Goal: Task Accomplishment & Management: Complete application form

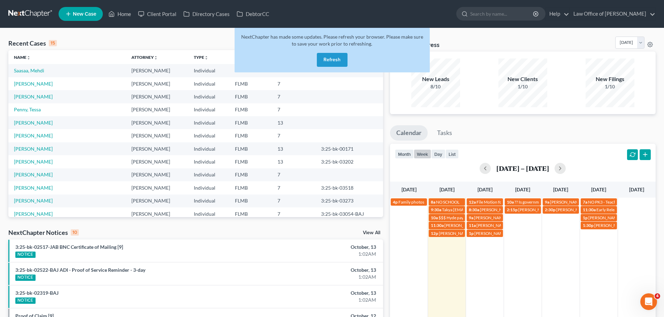
click at [344, 63] on button "Refresh" at bounding box center [332, 60] width 31 height 14
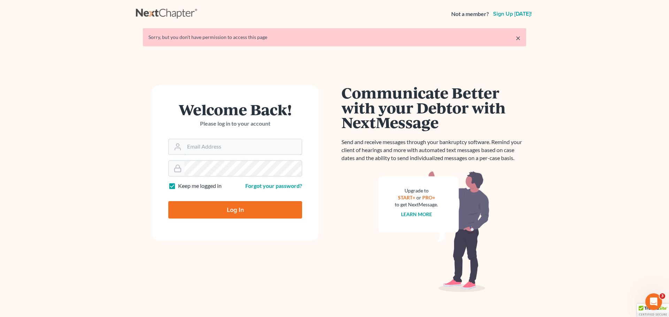
type input "[EMAIL_ADDRESS][DOMAIN_NAME]"
click at [263, 206] on input "Log In" at bounding box center [235, 209] width 134 height 17
type input "Thinking..."
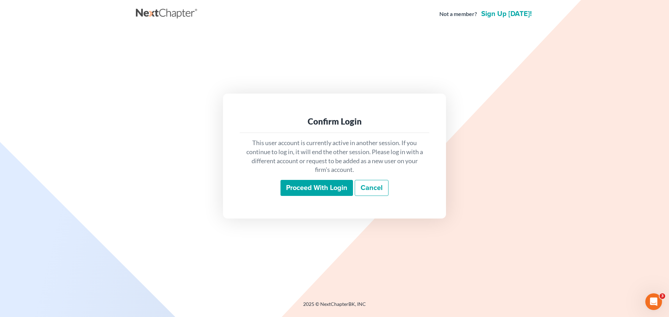
click at [312, 189] on input "Proceed with login" at bounding box center [316, 188] width 72 height 16
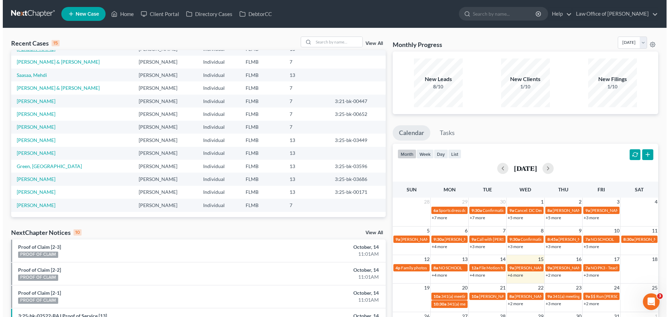
scroll to position [13, 0]
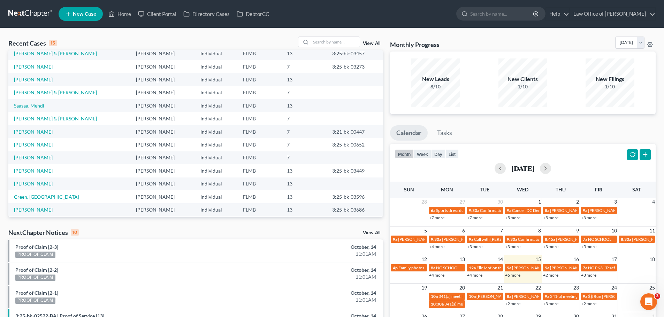
click at [31, 73] on tbody "[PERSON_NAME] & [PERSON_NAME] [PERSON_NAME] Individual FLMB 13 3:25-bk-03457 [P…" at bounding box center [195, 144] width 375 height 195
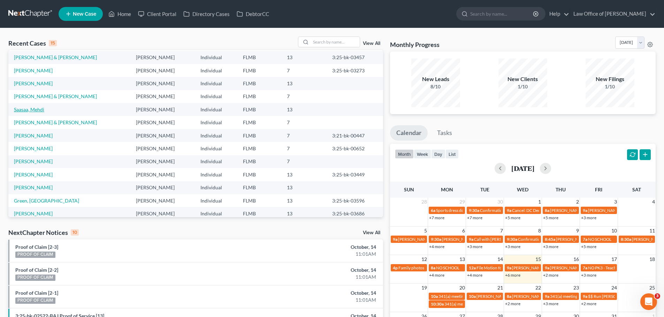
click at [37, 110] on link "Saasaa, Mehdi" at bounding box center [29, 110] width 30 height 6
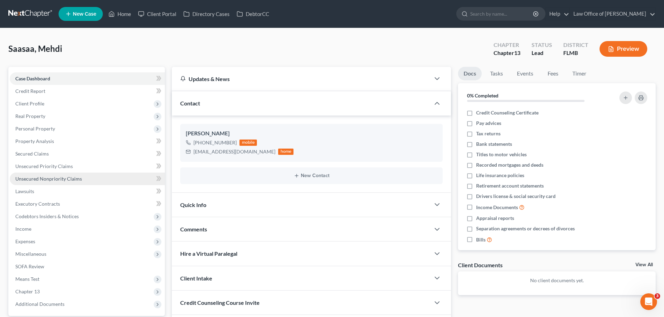
click at [66, 175] on link "Unsecured Nonpriority Claims" at bounding box center [87, 179] width 155 height 13
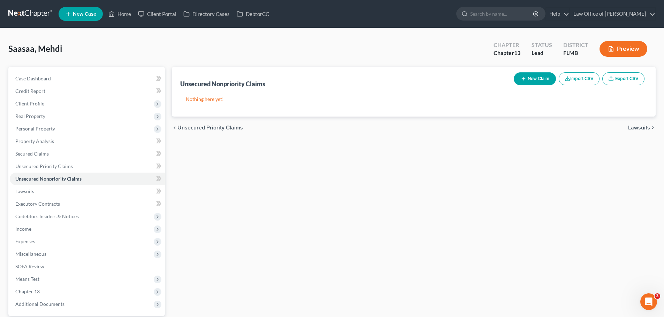
click at [523, 80] on icon "button" at bounding box center [524, 79] width 6 height 6
select select "0"
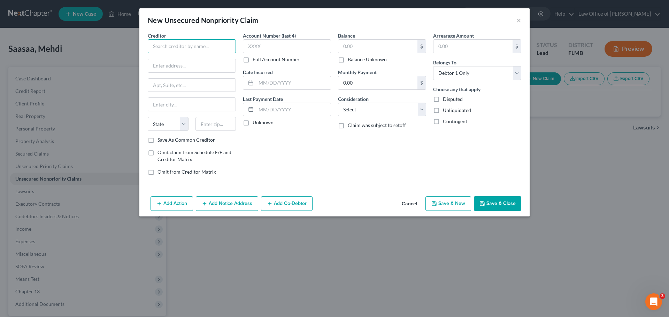
click at [174, 45] on input "text" at bounding box center [192, 46] width 88 height 14
paste input "SYNCB/AMAZON PLCC"
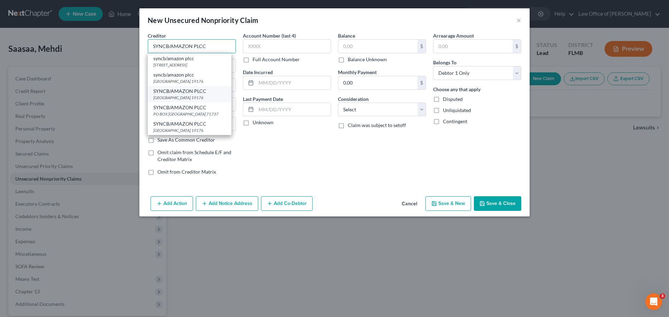
type input "SYNCB/AMAZON PLCC"
click at [176, 95] on div "SYNCB/AMAZON PLCC" at bounding box center [189, 91] width 72 height 7
type input "PO Box 71737"
type input "[GEOGRAPHIC_DATA]"
select select "39"
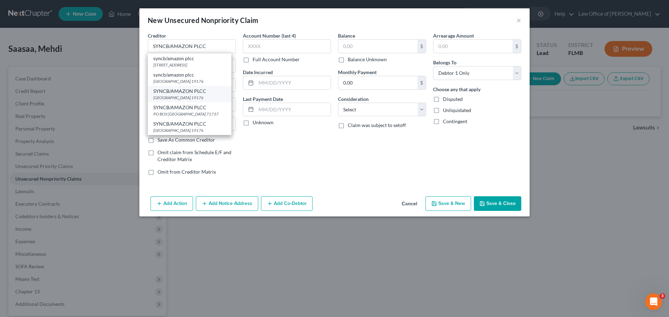
type input "19176"
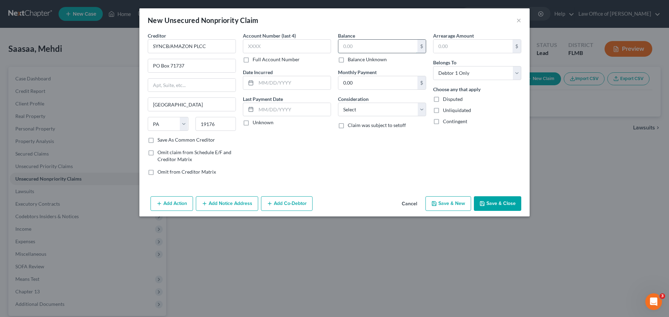
click at [345, 44] on input "text" at bounding box center [377, 46] width 79 height 13
type input "4,140.00"
click at [446, 213] on div "Add Action Add Notice Address Add Co-Debtor Cancel Save & New Save & Close" at bounding box center [334, 205] width 390 height 23
click at [444, 204] on button "Save & New" at bounding box center [448, 204] width 46 height 15
select select "0"
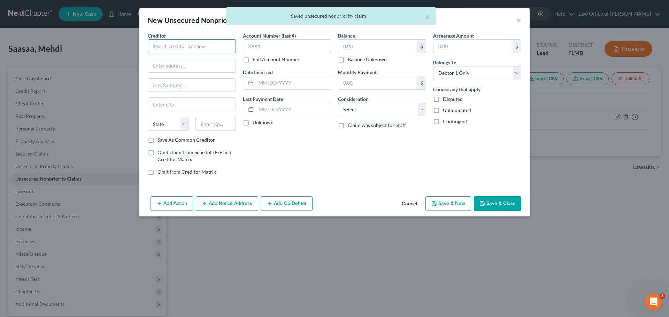
click at [187, 45] on input "text" at bounding box center [192, 46] width 88 height 14
paste input "CAPITAL ONE BANK USA NA"
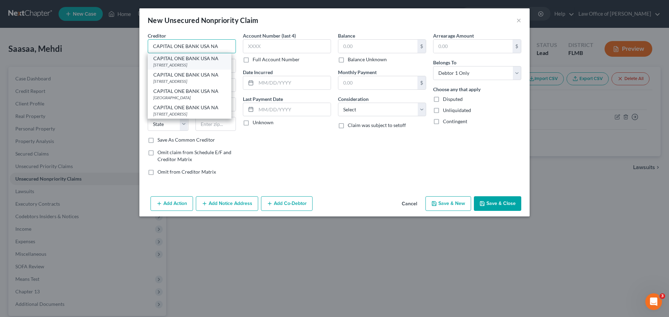
type input "CAPITAL ONE BANK USA NA"
click at [187, 56] on div "CAPITAL ONE BANK USA NA" at bounding box center [189, 58] width 72 height 7
type input "PO BOX 31293"
type input "[GEOGRAPHIC_DATA]"
select select "46"
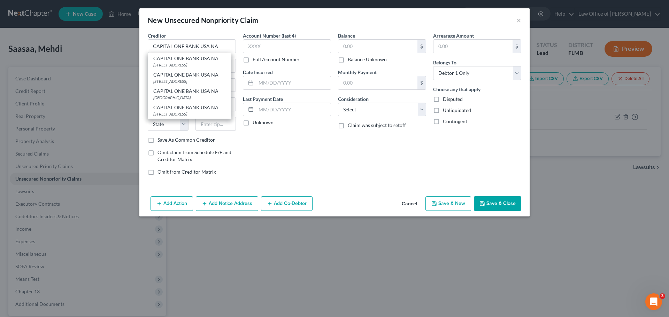
type input "84131"
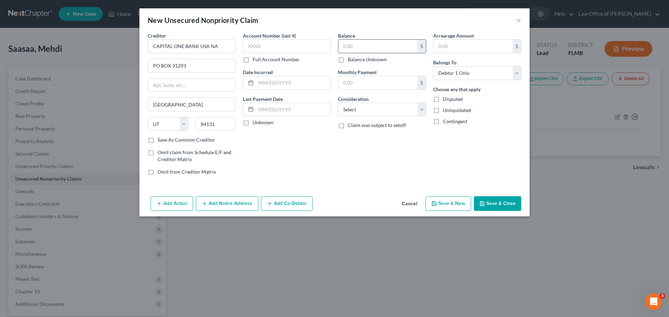
click at [368, 42] on input "text" at bounding box center [377, 46] width 79 height 13
type input "2,120.00"
click at [437, 200] on button "Save & New" at bounding box center [448, 204] width 46 height 15
type input "0.00"
select select "0"
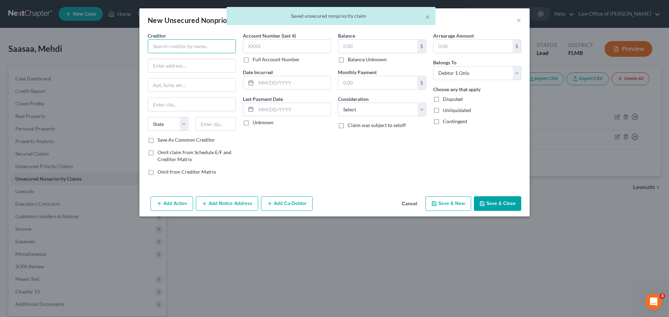
click at [160, 42] on input "text" at bounding box center [192, 46] width 88 height 14
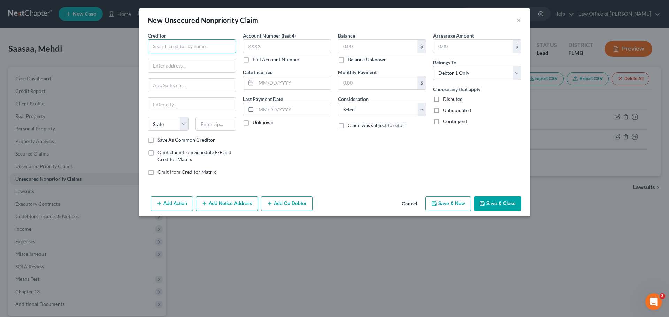
paste input "CAPITAL ONE BANK USA NA"
click at [156, 47] on input "CAPITAL ONE BANK USA NA" at bounding box center [192, 46] width 88 height 14
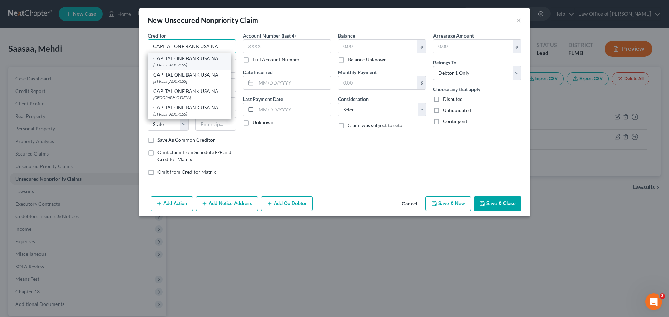
type input "CAPITAL ONE BANK USA NA"
click at [173, 65] on div "[STREET_ADDRESS]" at bounding box center [189, 65] width 72 height 6
type input "PO BOX 31293"
type input "[GEOGRAPHIC_DATA]"
select select "46"
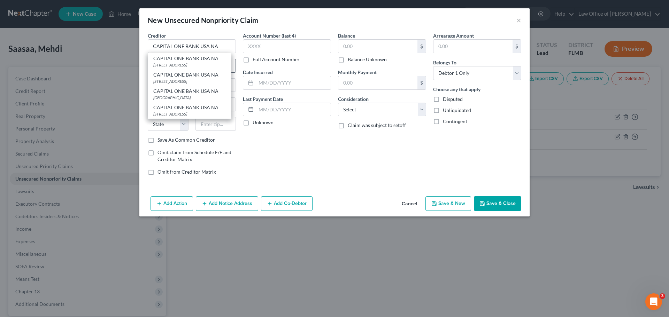
type input "84131"
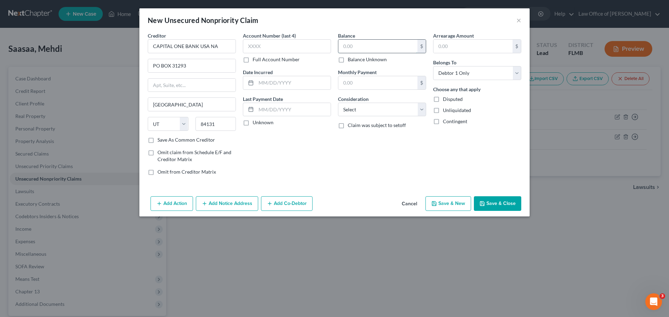
click at [346, 44] on input "text" at bounding box center [377, 46] width 79 height 13
type input "3,135.00"
click at [440, 204] on button "Save & New" at bounding box center [448, 204] width 46 height 15
select select "0"
type input "0.00"
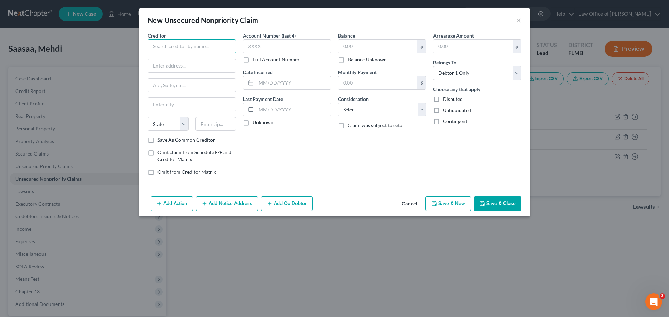
click at [165, 47] on input "text" at bounding box center [192, 46] width 88 height 14
paste input "APPLE CARD"
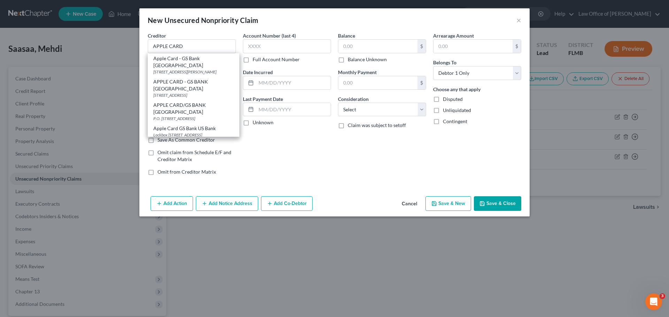
click at [185, 83] on div "APPLE CARD - GS BANK [GEOGRAPHIC_DATA]" at bounding box center [193, 85] width 80 height 14
type input "APPLE CARD - GS BANK [GEOGRAPHIC_DATA]"
type input "PO BOX 7247"
type input "LOCKBOX 6112"
type input "[GEOGRAPHIC_DATA]"
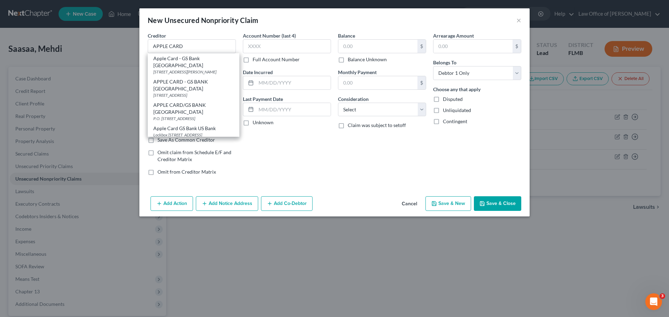
select select "39"
type input "191706"
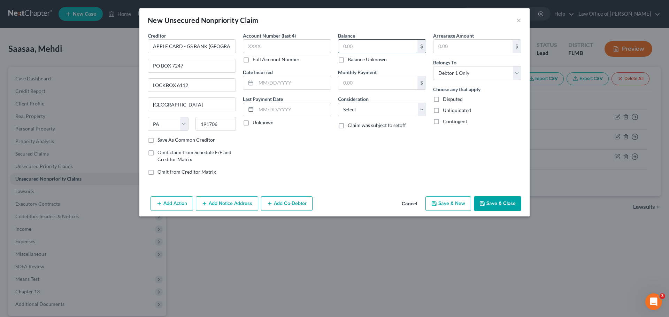
click at [352, 47] on input "text" at bounding box center [377, 46] width 79 height 13
type input "9,150.00"
click at [439, 206] on button "Save & New" at bounding box center [448, 204] width 46 height 15
type input "0.00"
select select "0"
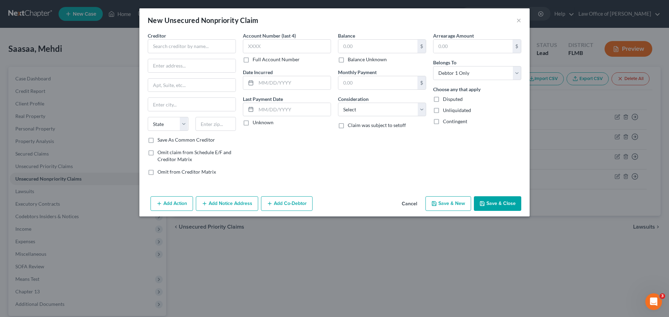
click at [405, 206] on button "Cancel" at bounding box center [409, 204] width 26 height 14
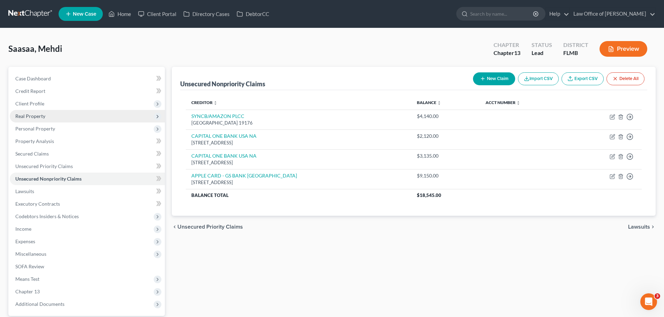
click at [43, 120] on span "Real Property" at bounding box center [87, 116] width 155 height 13
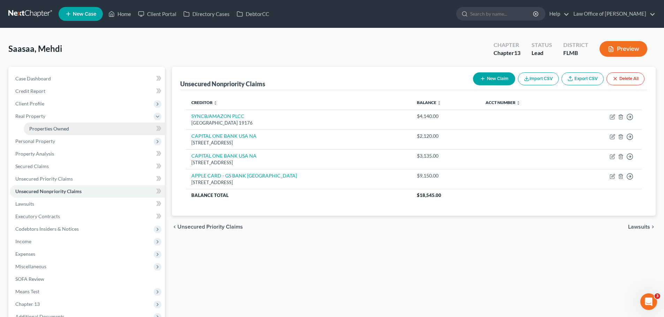
click at [45, 129] on span "Properties Owned" at bounding box center [49, 129] width 40 height 6
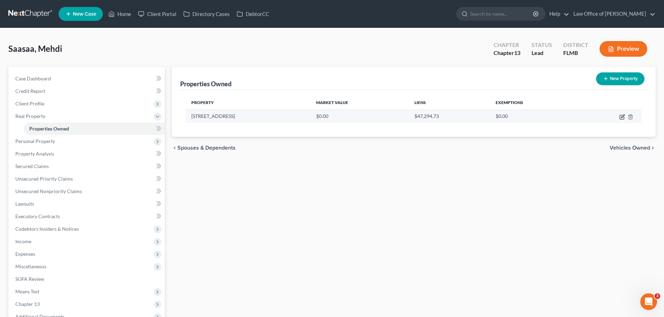
click at [621, 116] on icon "button" at bounding box center [622, 117] width 6 height 6
select select "9"
select select "0"
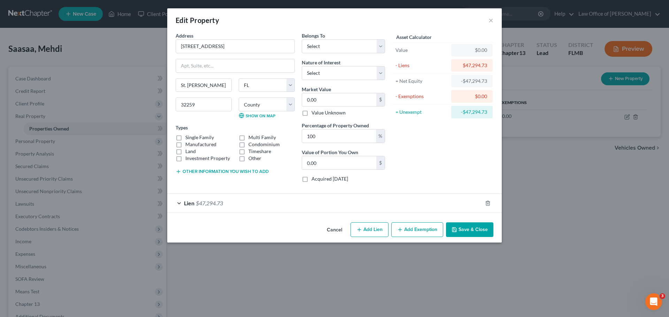
click at [264, 207] on div "Lien $47,294.73" at bounding box center [324, 203] width 315 height 18
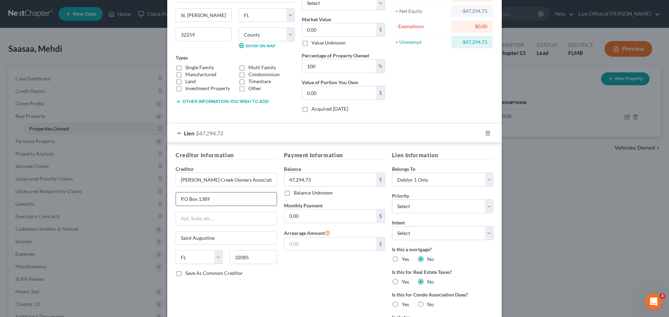
scroll to position [133, 0]
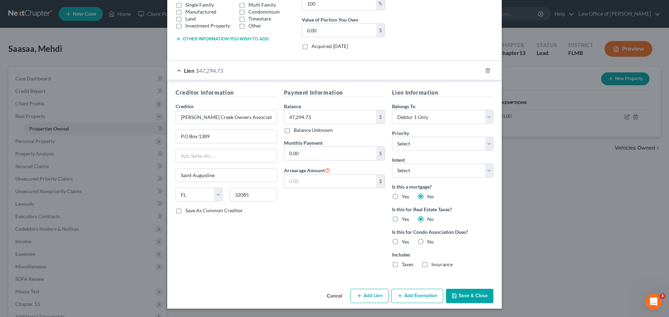
click at [377, 295] on button "Add Lien" at bounding box center [370, 296] width 38 height 15
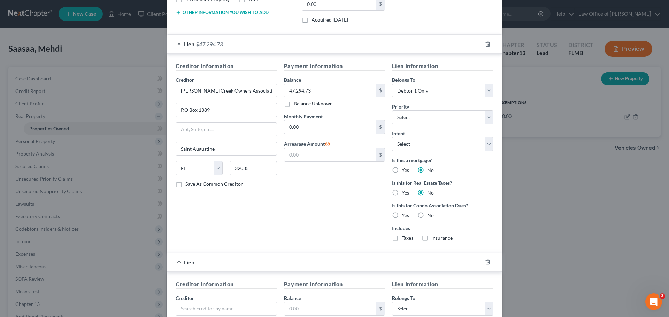
scroll to position [306, 0]
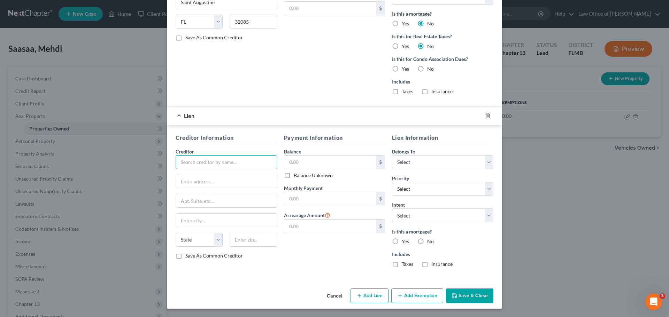
click at [213, 163] on input "text" at bounding box center [226, 162] width 101 height 14
paste input "JPMCB"
click at [179, 163] on input "JPMCB - Home Lending" at bounding box center [226, 162] width 101 height 14
type input "JPMCB - Home Lending"
click at [185, 256] on label "Save As Common Creditor" at bounding box center [213, 256] width 57 height 7
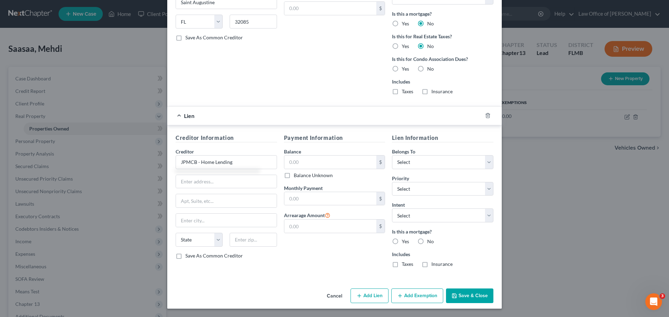
click at [188, 256] on input "Save As Common Creditor" at bounding box center [190, 255] width 5 height 5
checkbox input "true"
click at [227, 185] on input "text" at bounding box center [226, 181] width 101 height 13
paste input "700 [US_STATE][GEOGRAPHIC_DATA]"
type input "700 [US_STATE][GEOGRAPHIC_DATA]"
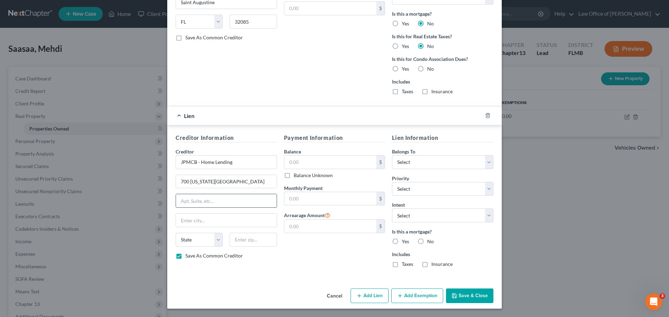
click at [196, 197] on input "text" at bounding box center [226, 200] width 101 height 13
paste input "MC: LA4-6945"
type input "MC: LA4-6945"
click at [246, 243] on input "text" at bounding box center [253, 240] width 47 height 14
type input "71203"
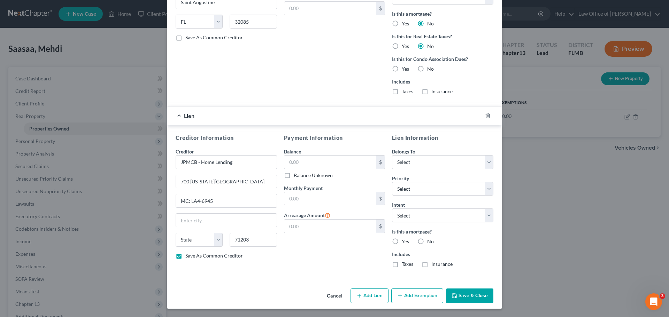
click at [336, 260] on div "Payment Information Balance $ Balance Unknown Balance Undetermined $ Balance Un…" at bounding box center [334, 204] width 108 height 140
type input "Monroe"
select select "19"
click at [310, 163] on input "text" at bounding box center [330, 162] width 92 height 13
type input "378,390.00"
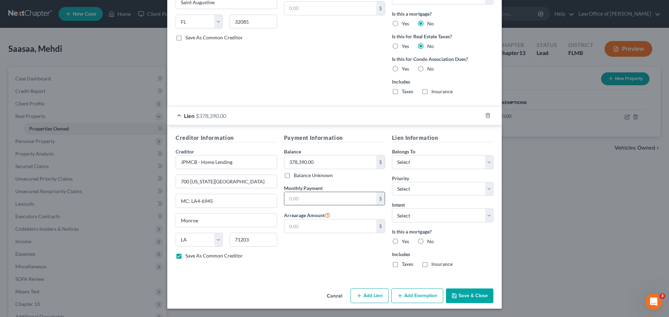
click at [328, 199] on input "text" at bounding box center [330, 198] width 92 height 13
type input "2,456.00"
click at [414, 162] on select "Select Debtor 1 Only Debtor 2 Only Debtor 1 And Debtor 2 Only At Least One Of T…" at bounding box center [442, 162] width 101 height 14
select select "3"
click at [392, 155] on select "Select Debtor 1 Only Debtor 2 Only Debtor 1 And Debtor 2 Only At Least One Of T…" at bounding box center [442, 162] width 101 height 14
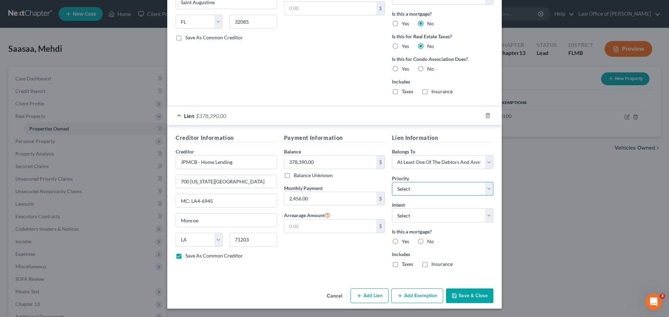
click at [419, 191] on select "Select 1st 2nd 3rd 4th 5th 6th 7th 8th 9th 10th 11th 12th 13th 14th 15th 16th 1…" at bounding box center [442, 189] width 101 height 14
select select "0"
click at [392, 182] on select "Select 1st 2nd 3rd 4th 5th 6th 7th 8th 9th 10th 11th 12th 13th 14th 15th 16th 1…" at bounding box center [442, 189] width 101 height 14
click at [422, 213] on select "Select Surrender Redeem Reaffirm Avoid Other" at bounding box center [442, 216] width 101 height 14
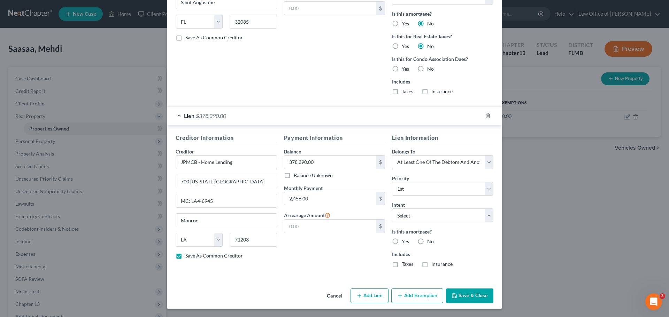
click at [358, 253] on div "Payment Information Balance 378,390.00 $ Balance Unknown Balance Undetermined 3…" at bounding box center [334, 204] width 108 height 140
click at [478, 299] on button "Save & Close" at bounding box center [469, 296] width 47 height 15
click at [402, 242] on label "Yes" at bounding box center [405, 241] width 7 height 7
click at [405, 242] on input "Yes" at bounding box center [407, 240] width 5 height 5
radio input "true"
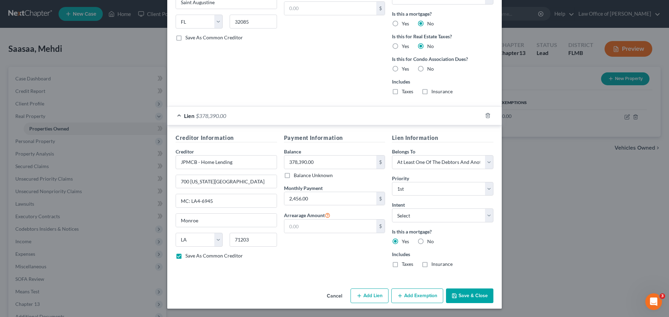
click at [324, 263] on div "Payment Information Balance 378,390.00 $ Balance Unknown Balance Undetermined 3…" at bounding box center [334, 204] width 108 height 140
click at [457, 294] on button "Save & Close" at bounding box center [469, 296] width 47 height 15
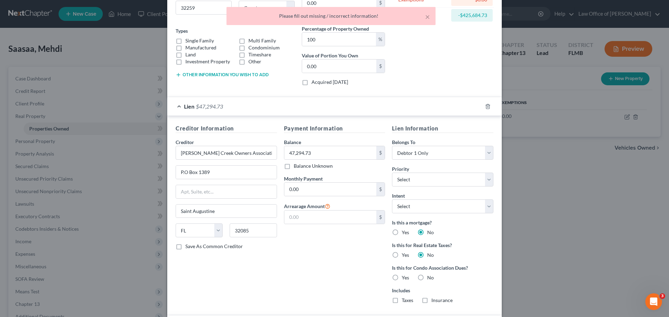
scroll to position [0, 0]
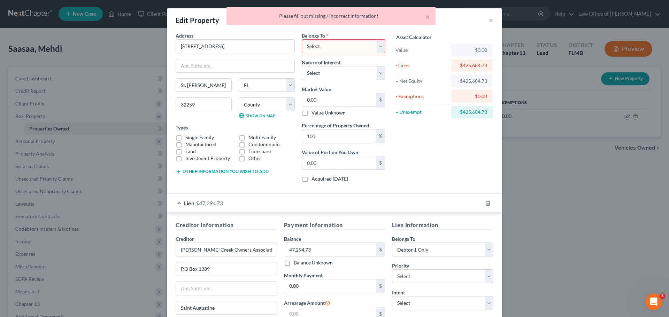
click at [334, 45] on select "Select Debtor 1 Only Debtor 2 Only Debtor 1 And Debtor 2 Only At Least One Of T…" at bounding box center [343, 46] width 83 height 14
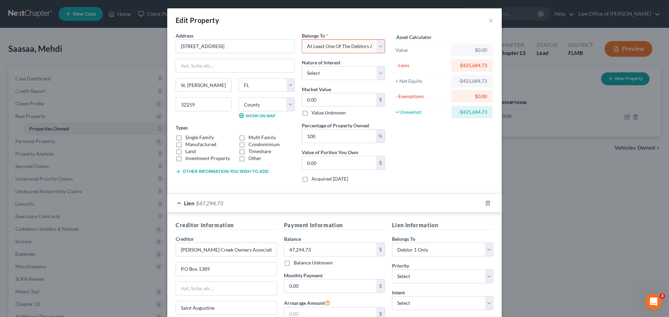
click at [302, 39] on select "Select Debtor 1 Only Debtor 2 Only Debtor 1 And Debtor 2 Only At Least One Of T…" at bounding box center [343, 46] width 83 height 14
click at [350, 47] on select "Select Debtor 1 Only Debtor 2 Only Debtor 1 And Debtor 2 Only At Least One Of T…" at bounding box center [343, 46] width 83 height 14
select select "0"
click at [302, 39] on select "Select Debtor 1 Only Debtor 2 Only Debtor 1 And Debtor 2 Only At Least One Of T…" at bounding box center [343, 46] width 83 height 14
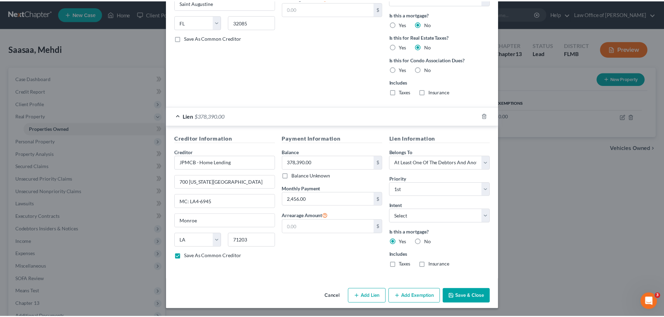
scroll to position [306, 0]
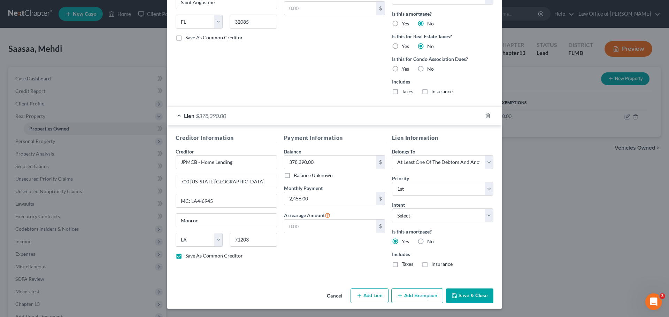
click at [472, 299] on button "Save & Close" at bounding box center [469, 296] width 47 height 15
checkbox input "false"
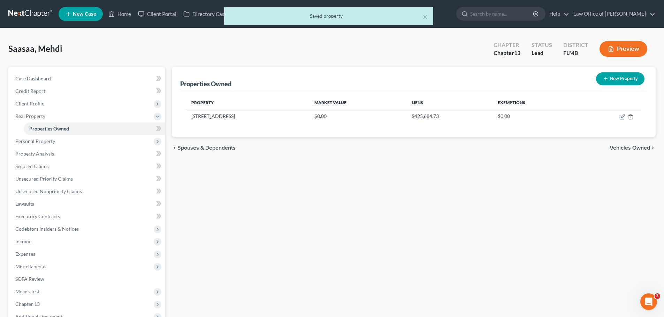
drag, startPoint x: 472, startPoint y: 299, endPoint x: 429, endPoint y: 203, distance: 104.6
click at [429, 203] on div "Properties Owned New Property Property Market Value Liens Exemptions [STREET_AD…" at bounding box center [413, 218] width 491 height 302
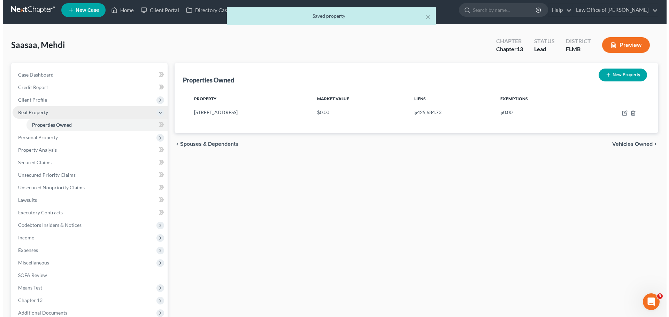
scroll to position [0, 0]
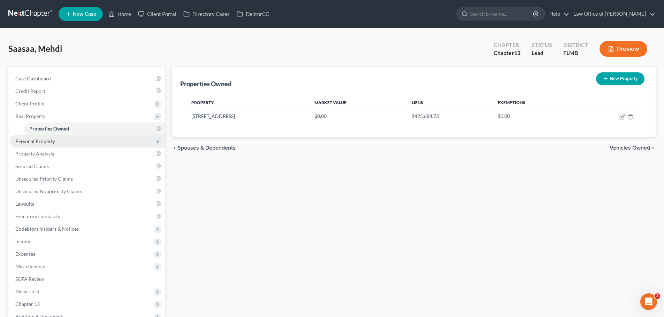
click at [58, 143] on span "Personal Property" at bounding box center [87, 141] width 155 height 13
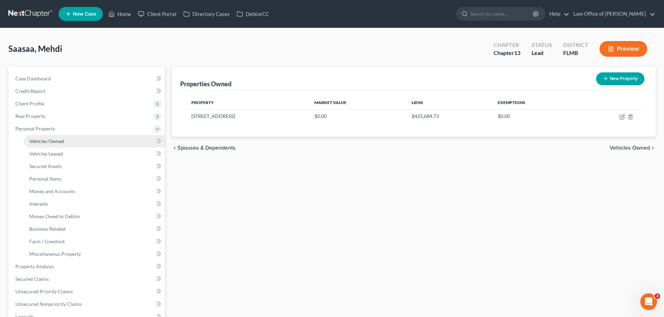
click at [61, 139] on span "Vehicles Owned" at bounding box center [46, 141] width 35 height 6
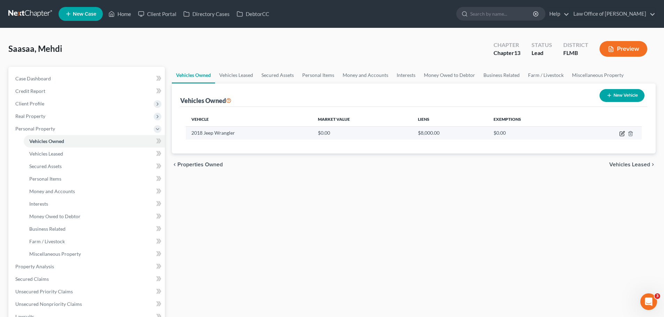
click at [622, 132] on icon "button" at bounding box center [621, 134] width 4 height 4
select select "0"
select select "8"
select select "2"
select select "0"
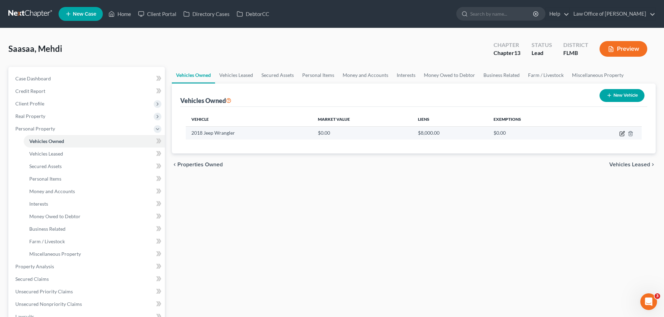
select select "28"
select select "0"
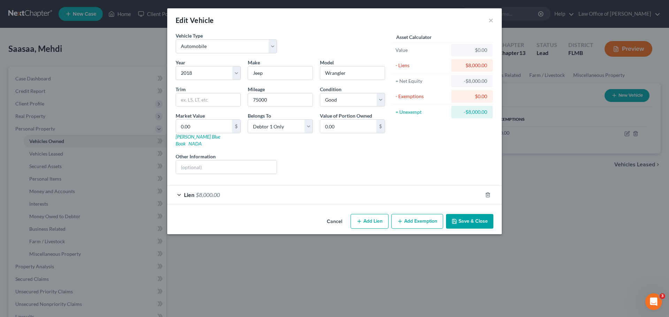
click at [236, 189] on div "Lien $8,000.00" at bounding box center [324, 195] width 315 height 18
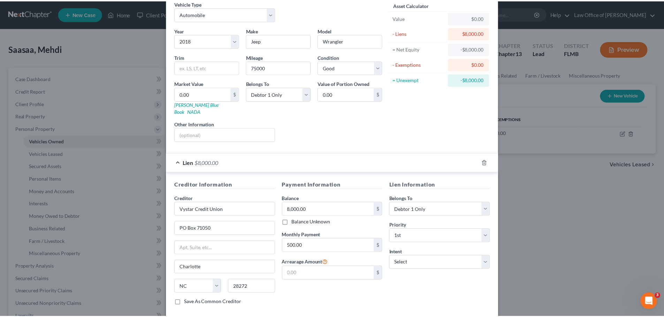
scroll to position [64, 0]
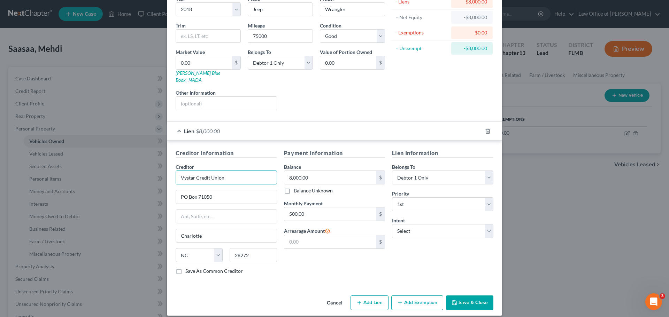
click at [239, 173] on input "Vystar Credit Union" at bounding box center [226, 178] width 101 height 14
drag, startPoint x: 237, startPoint y: 174, endPoint x: 152, endPoint y: 177, distance: 85.1
click at [153, 178] on div "Edit Vehicle × Vehicle Type Select Automobile Truck Trailer Watercraft Aircraft…" at bounding box center [334, 158] width 669 height 317
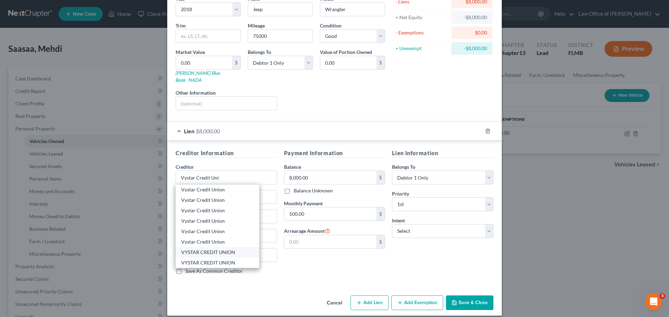
click at [217, 249] on div "VYSTAR CREDIT UNION" at bounding box center [217, 252] width 72 height 7
type input "VYSTAR CREDIT UNION"
type input "PO Box 45085"
type input "[GEOGRAPHIC_DATA]"
select select "9"
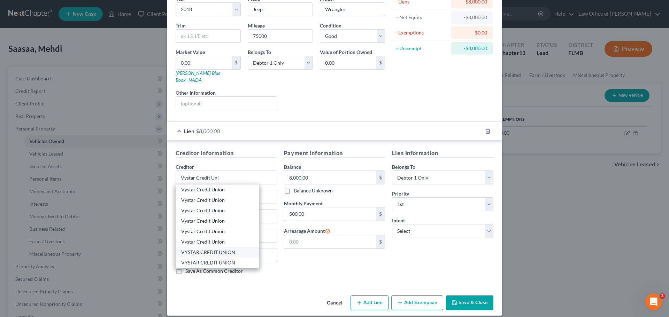
type input "32232"
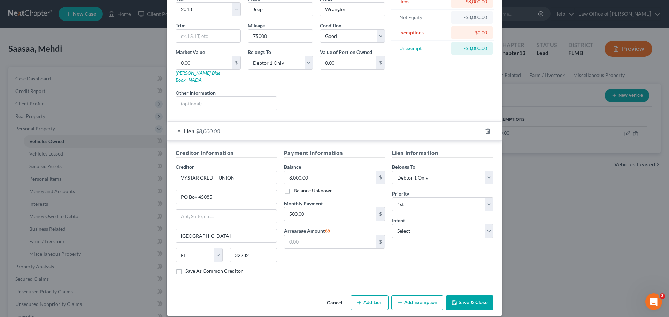
click at [343, 163] on div "Balance 8,000.00 $ Balance Unknown Balance Undetermined 8,000.00 $ Balance Unkn…" at bounding box center [334, 178] width 101 height 31
click at [319, 171] on input "8,000.00" at bounding box center [330, 177] width 92 height 13
type input "6,491.00"
click at [313, 208] on input "500.00" at bounding box center [330, 214] width 92 height 13
type input "586.00"
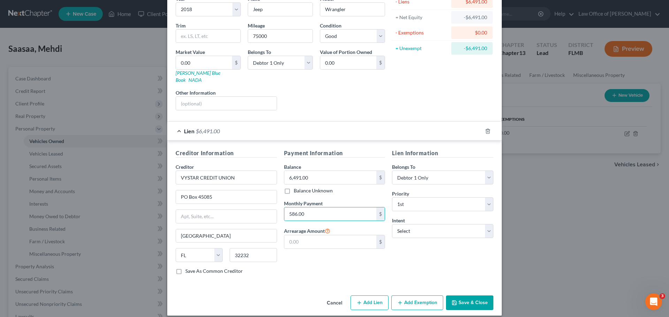
click at [476, 296] on button "Save & Close" at bounding box center [469, 303] width 47 height 15
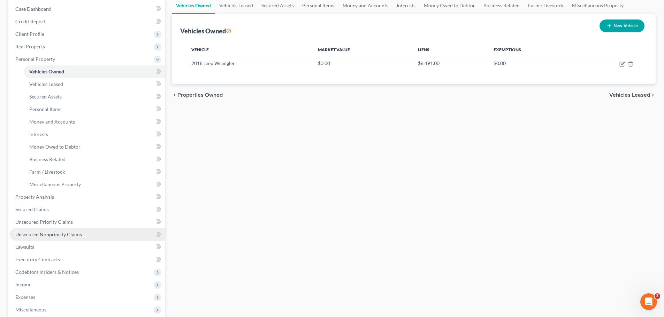
click at [72, 238] on link "Unsecured Nonpriority Claims" at bounding box center [87, 235] width 155 height 13
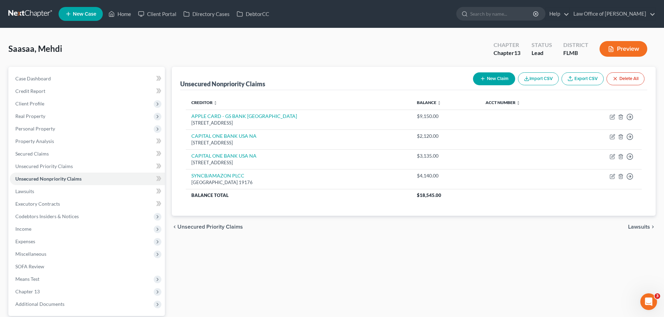
click at [485, 84] on button "New Claim" at bounding box center [494, 78] width 42 height 13
select select "0"
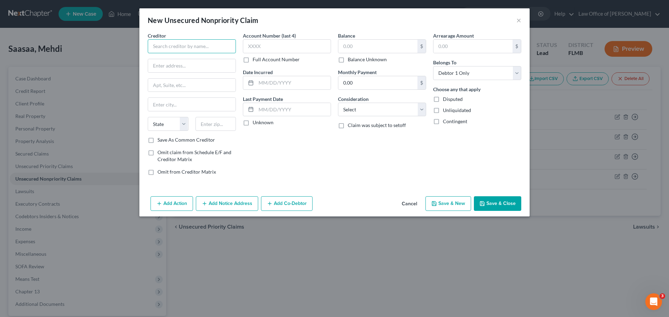
click at [210, 48] on input "text" at bounding box center [192, 46] width 88 height 14
paste input "LENDINGCLUB BANK NA"
click at [152, 48] on input "LENDINGCLUB BANK NA" at bounding box center [192, 46] width 88 height 14
click at [154, 47] on input "LENDINGCLUB BANK NA" at bounding box center [192, 46] width 88 height 14
type input "LENDINGCLUB BANK NA"
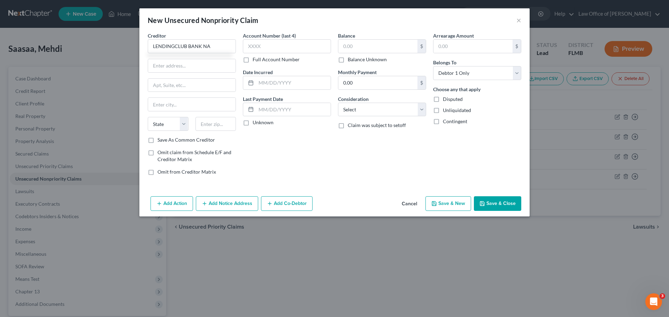
click at [157, 140] on label "Save As Common Creditor" at bounding box center [185, 140] width 57 height 7
click at [160, 140] on input "Save As Common Creditor" at bounding box center [162, 139] width 5 height 5
checkbox input "true"
click at [153, 69] on input "text" at bounding box center [191, 65] width 87 height 13
paste input "[STREET_ADDRESS]"
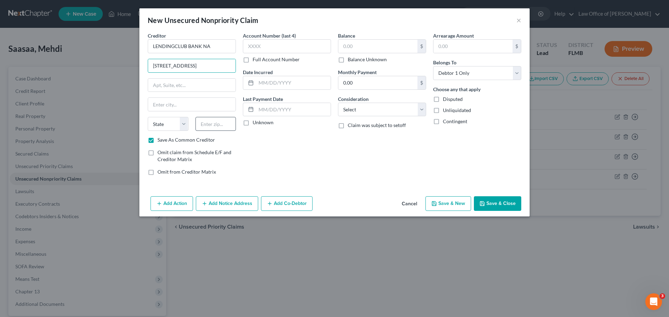
type input "[STREET_ADDRESS]"
click at [210, 126] on input "text" at bounding box center [215, 124] width 41 height 14
click at [151, 85] on input "text" at bounding box center [191, 85] width 87 height 13
type input "Ste 200"
click at [245, 150] on div "Account Number (last 4) Full Account Number Date Incurred Last Payment Date Unk…" at bounding box center [286, 106] width 95 height 149
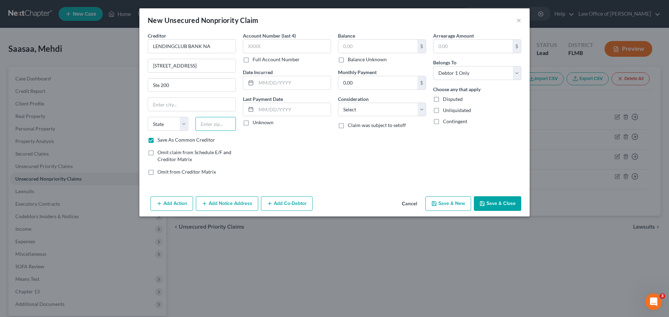
click at [218, 125] on input "text" at bounding box center [215, 124] width 41 height 14
type input "94105"
type input "[GEOGRAPHIC_DATA]"
select select "4"
click at [252, 174] on div "Account Number (last 4) Full Account Number Date Incurred Last Payment Date Unk…" at bounding box center [286, 106] width 95 height 149
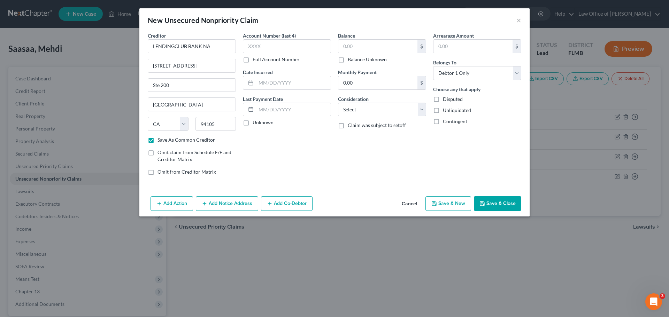
click at [436, 203] on icon "button" at bounding box center [434, 204] width 6 height 6
checkbox input "false"
select select "0"
type input "0.00"
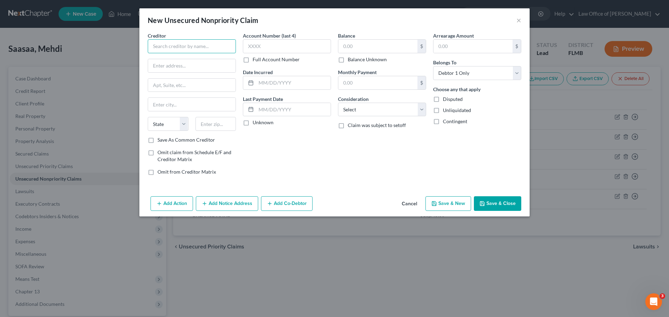
click at [195, 49] on input "text" at bounding box center [192, 46] width 88 height 14
paste input "AMERICAN EXPRESS"
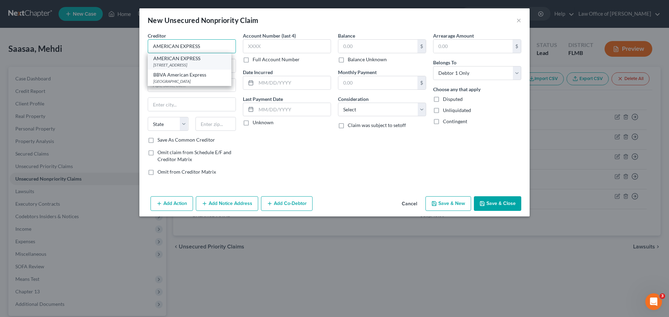
type input "AMERICAN EXPRESS"
click at [199, 58] on div "AMERICAN EXPRESS" at bounding box center [189, 58] width 72 height 7
type input "PO BOX 981537"
type input "[GEOGRAPHIC_DATA]"
select select "45"
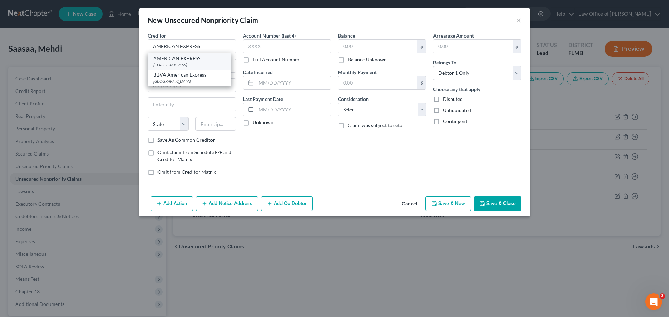
type input "79998"
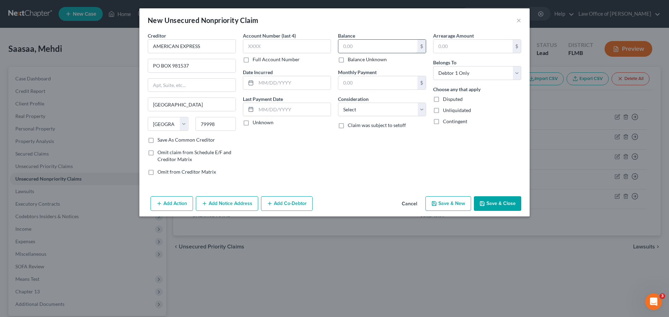
click at [370, 42] on input "text" at bounding box center [377, 46] width 79 height 13
type input "1,255.00"
click at [446, 208] on button "Save & New" at bounding box center [448, 204] width 46 height 15
type input "0.00"
select select "0"
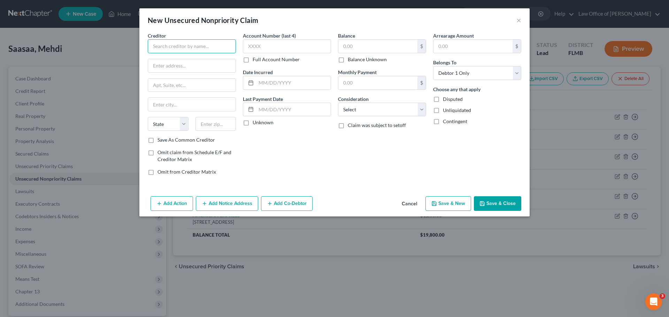
click at [191, 43] on input "text" at bounding box center [192, 46] width 88 height 14
paste input "AMERICAN EXPRESS"
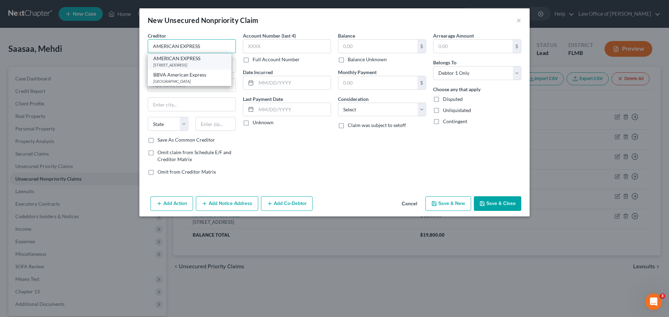
type input "AMERICAN EXPRESS"
click at [195, 62] on div "[STREET_ADDRESS]" at bounding box center [189, 65] width 72 height 6
type input "PO BOX 981537"
type input "[GEOGRAPHIC_DATA]"
select select "45"
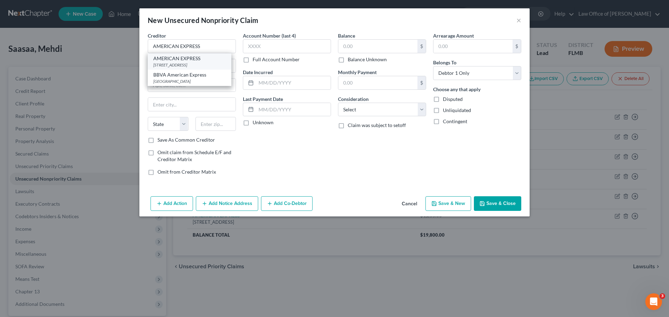
type input "79998"
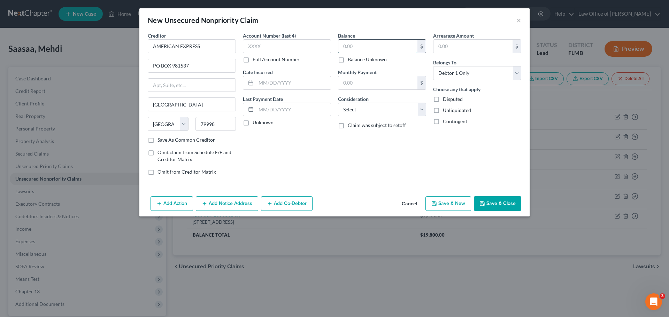
drag, startPoint x: 352, startPoint y: 49, endPoint x: 346, endPoint y: 45, distance: 6.8
click at [352, 48] on input "text" at bounding box center [377, 46] width 79 height 13
type input "1,440.00"
click at [443, 211] on button "Save & New" at bounding box center [448, 204] width 46 height 15
select select "0"
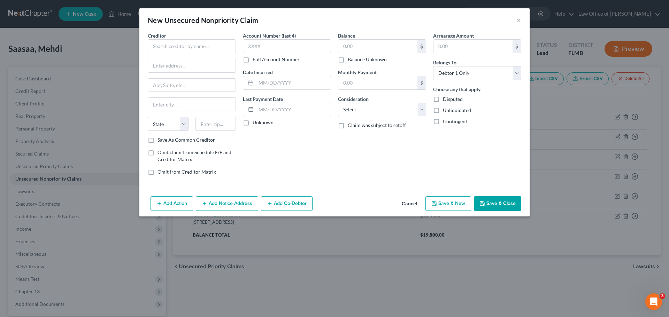
type input "0.00"
click at [180, 44] on input "text" at bounding box center [192, 46] width 88 height 14
paste input "DISCOVER CARD"
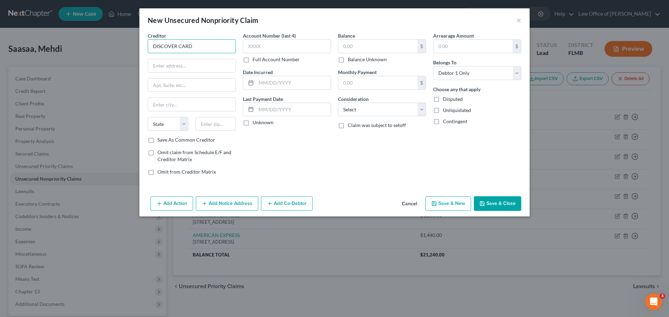
click at [193, 45] on input "DISCOVER CARD" at bounding box center [192, 46] width 88 height 14
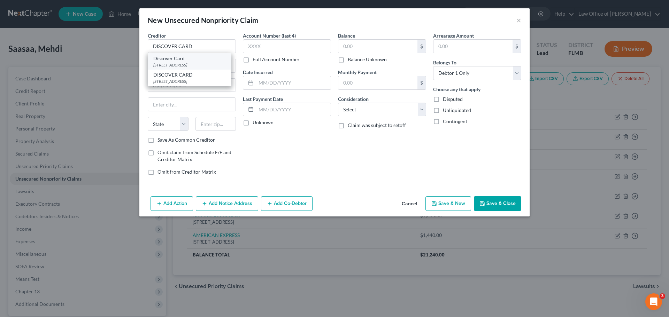
click at [195, 64] on div "[STREET_ADDRESS]" at bounding box center [189, 65] width 72 height 6
type input "Discover Card"
type input "PO BOX 30939"
type input "[GEOGRAPHIC_DATA]"
select select "46"
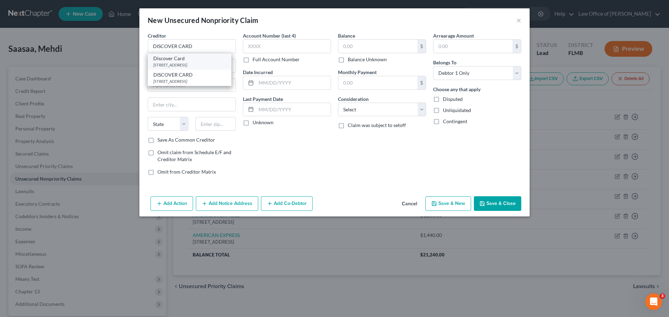
type input "84130"
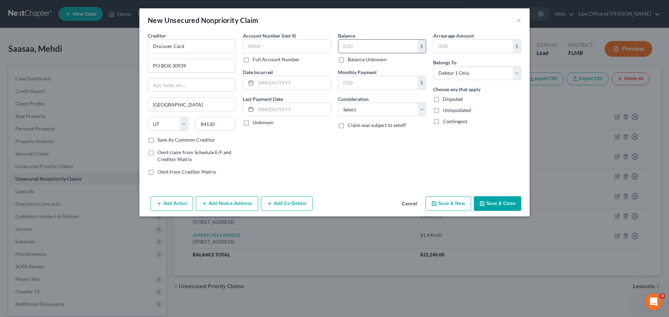
click at [343, 47] on input "text" at bounding box center [377, 46] width 79 height 13
type input "9,650.00"
click at [453, 205] on button "Save & New" at bounding box center [448, 204] width 46 height 15
select select "0"
type input "0.00"
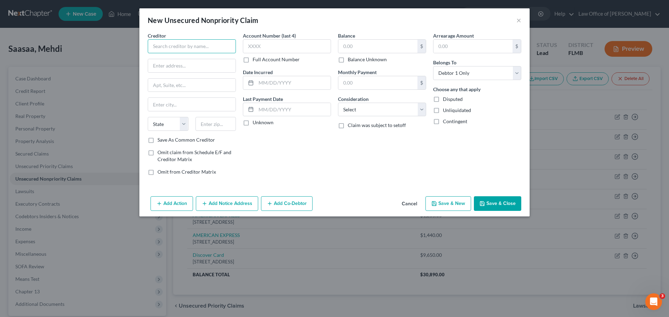
click at [202, 44] on input "text" at bounding box center [192, 46] width 88 height 14
paste input "DISCOVER PERSONAL LOANS"
type input "DISCOVER PERSONAL LOANS"
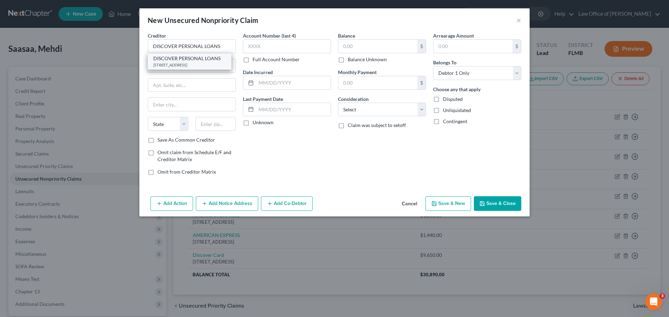
click at [200, 63] on div "[STREET_ADDRESS]" at bounding box center [189, 65] width 72 height 6
type input "PO BOX 30954"
type input "[GEOGRAPHIC_DATA]"
select select "46"
type input "84130"
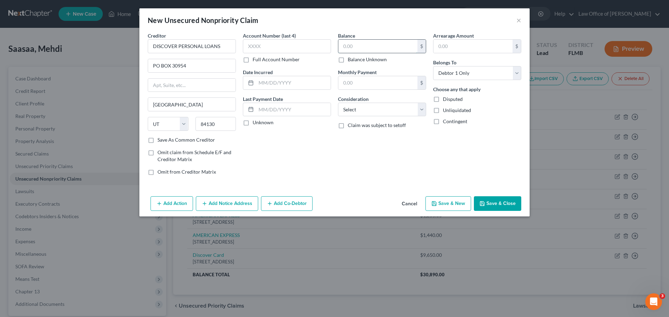
click at [375, 46] on input "text" at bounding box center [377, 46] width 79 height 13
type input "30,320.00"
click at [442, 203] on button "Save & New" at bounding box center [448, 204] width 46 height 15
type input "0.00"
select select "0"
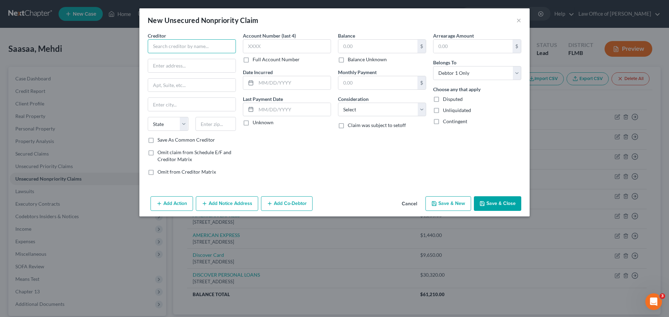
click at [176, 47] on input "text" at bounding box center [192, 46] width 88 height 14
paste input "AMERICAN EXPRESS"
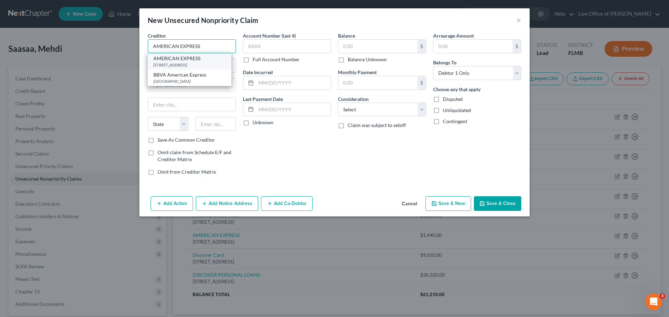
type input "AMERICAN EXPRESS"
click at [178, 62] on div "[STREET_ADDRESS]" at bounding box center [189, 65] width 72 height 6
type input "PO BOX 981537"
type input "[GEOGRAPHIC_DATA]"
select select "45"
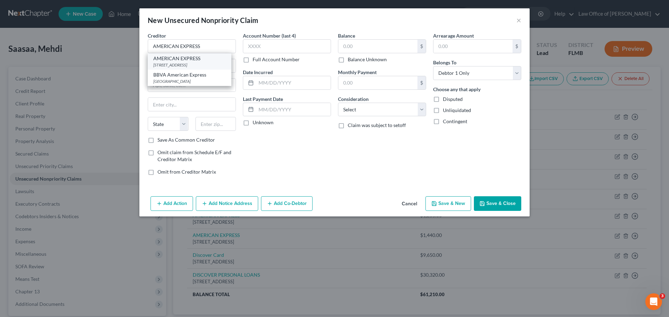
type input "79998"
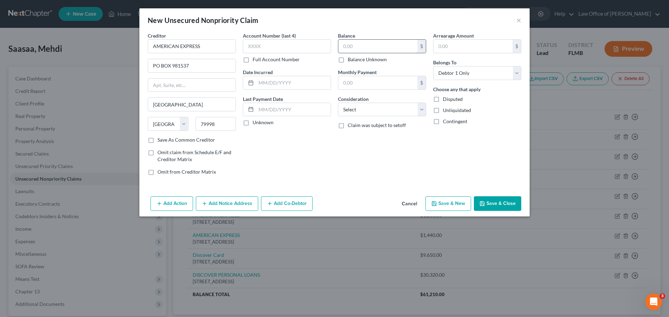
click at [357, 49] on input "text" at bounding box center [377, 46] width 79 height 13
type input "5,030.00"
click at [432, 195] on div "Add Action Add Notice Address Add Co-Debtor Cancel Save & New Save & Close" at bounding box center [334, 205] width 390 height 23
click at [437, 201] on icon "button" at bounding box center [434, 204] width 6 height 6
type input "0.00"
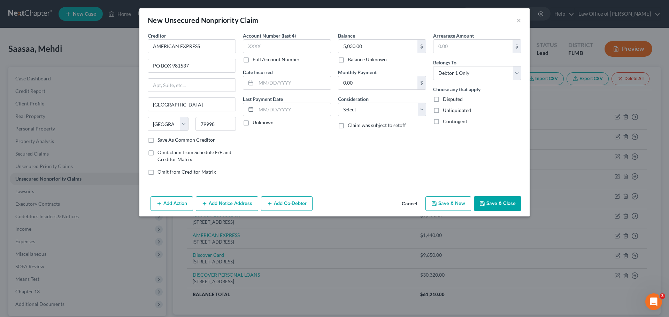
select select "0"
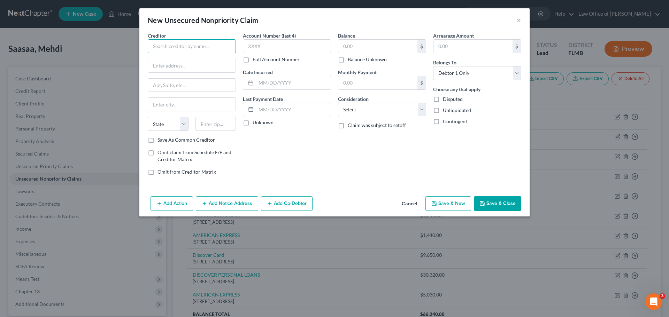
click at [173, 47] on input "text" at bounding box center [192, 46] width 88 height 14
paste input "LVNV FUNDING LLC"
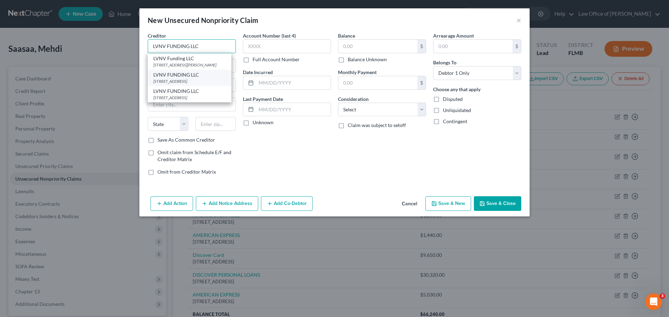
type input "LVNV FUNDING LLC"
click at [184, 76] on div "LVNV FUNDING LLC" at bounding box center [189, 74] width 72 height 7
type input "PO BOX 1269"
type input "C/O RESURGENT CAPITAL SERVICES"
type input "[GEOGRAPHIC_DATA]"
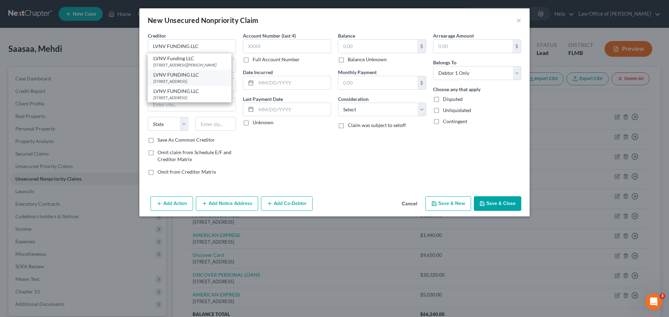
select select "42"
type input "29603"
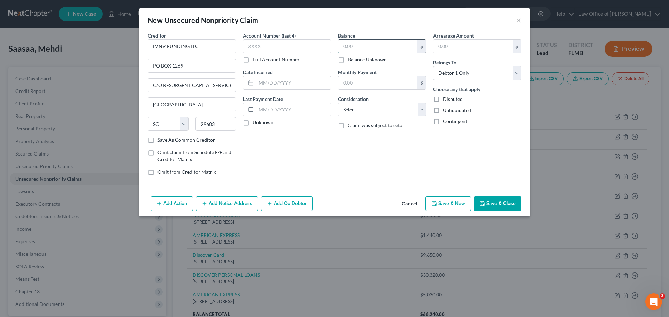
click at [353, 47] on input "text" at bounding box center [377, 46] width 79 height 13
type input "20,425.00"
click at [462, 208] on button "Save & New" at bounding box center [448, 204] width 46 height 15
select select "0"
type input "0.00"
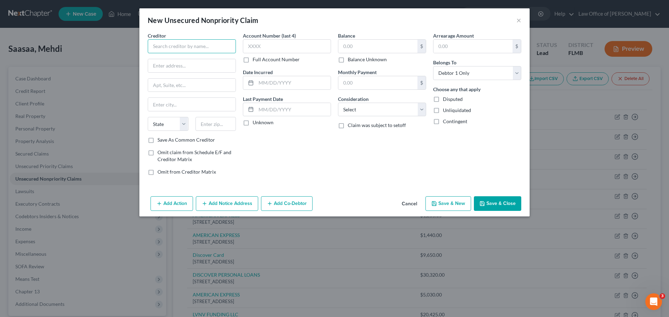
click at [191, 48] on input "text" at bounding box center [192, 46] width 88 height 14
paste input "CITIZENS PAY LOC"
type input "CITIZENS PAY LOC"
click at [204, 57] on div "CITIZENS PAY LOC" at bounding box center [189, 58] width 72 height 7
type input "[STREET_ADDRESS]"
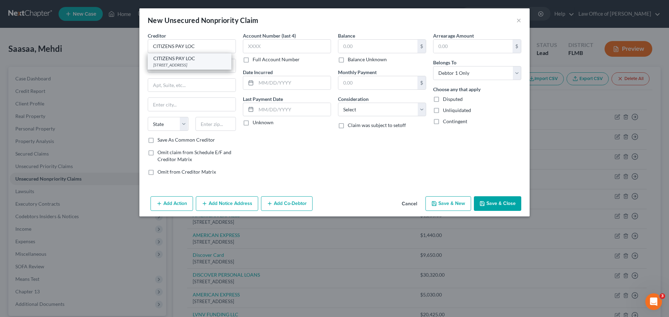
type input "Warwick"
select select "41"
type input "02886"
click at [371, 49] on input "text" at bounding box center [377, 46] width 79 height 13
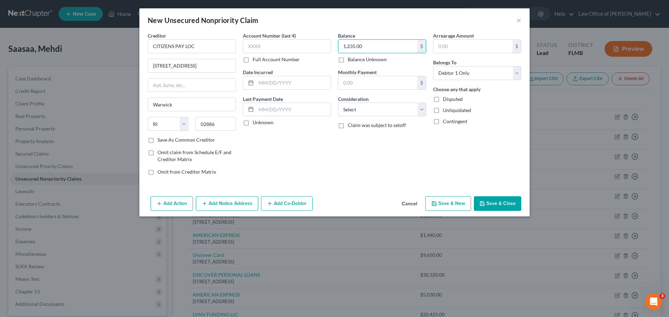
type input "1,235.00"
click at [453, 205] on button "Save & New" at bounding box center [448, 204] width 46 height 15
select select "0"
type input "0.00"
click at [200, 49] on input "text" at bounding box center [192, 46] width 88 height 14
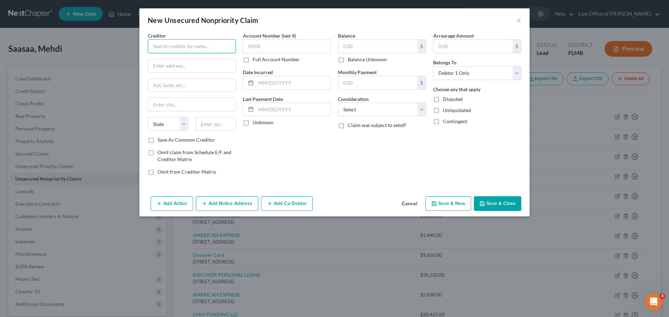
paste input "PROSPER MARKETPLACE INC."
click at [154, 45] on input "PROSPER MARKETPLACE INC." at bounding box center [192, 46] width 88 height 14
click at [225, 46] on input "PROSPER MARKETPLACE INC." at bounding box center [192, 46] width 88 height 14
type input "PROSPER MARKETPLACE INC."
drag, startPoint x: 201, startPoint y: 69, endPoint x: 135, endPoint y: 76, distance: 66.6
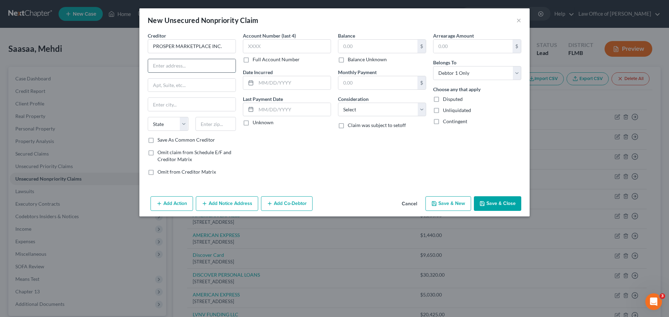
click at [201, 69] on input "text" at bounding box center [191, 65] width 87 height 13
click at [179, 68] on input "text" at bounding box center [191, 65] width 87 height 13
paste input "[STREET_ADDRESS]"
type input "[STREET_ADDRESS]"
click at [158, 84] on input "text" at bounding box center [191, 85] width 87 height 13
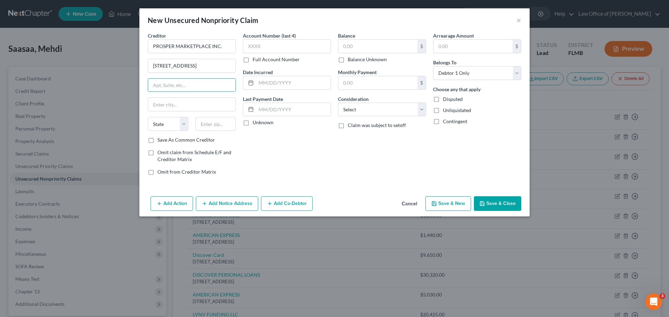
click at [157, 137] on label "Save As Common Creditor" at bounding box center [185, 140] width 57 height 7
click at [160, 137] on input "Save As Common Creditor" at bounding box center [162, 139] width 5 height 5
checkbox input "true"
click at [161, 87] on input "text" at bounding box center [191, 85] width 87 height 13
type input "Ste 300"
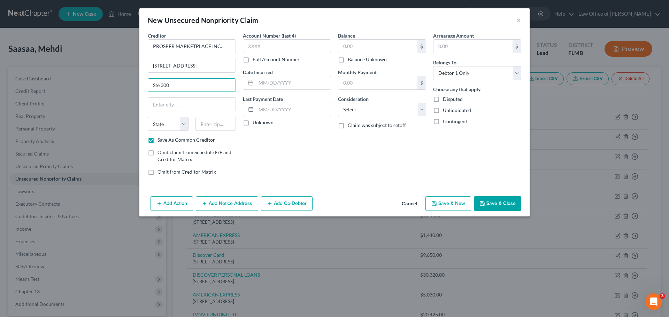
click at [244, 133] on div "Account Number (last 4) Full Account Number Date Incurred Last Payment Date Unk…" at bounding box center [286, 106] width 95 height 149
click at [209, 118] on input "text" at bounding box center [215, 124] width 41 height 14
type input "94105"
click at [275, 149] on div "Account Number (last 4) Full Account Number Date Incurred Last Payment Date Unk…" at bounding box center [286, 106] width 95 height 149
type input "[GEOGRAPHIC_DATA]"
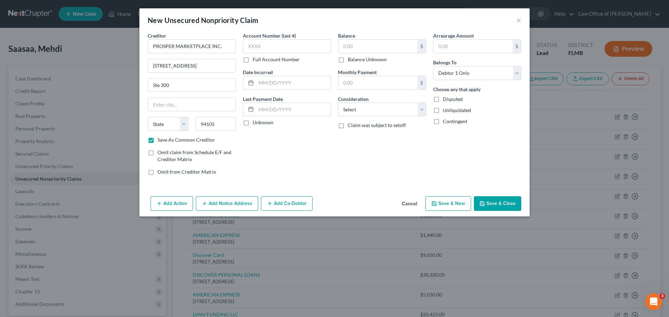
select select "4"
click at [394, 47] on input "text" at bounding box center [377, 46] width 79 height 13
type input "13,300.00"
click at [436, 205] on icon "button" at bounding box center [434, 204] width 6 height 6
checkbox input "false"
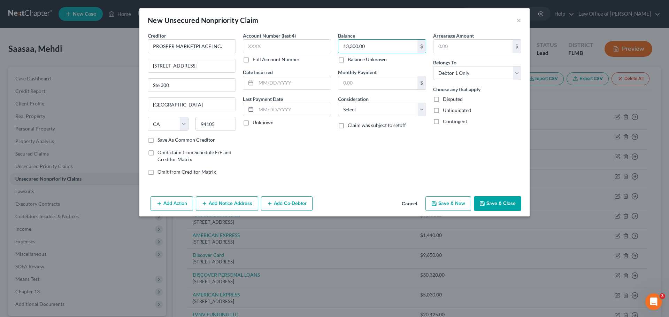
select select "0"
type input "0.00"
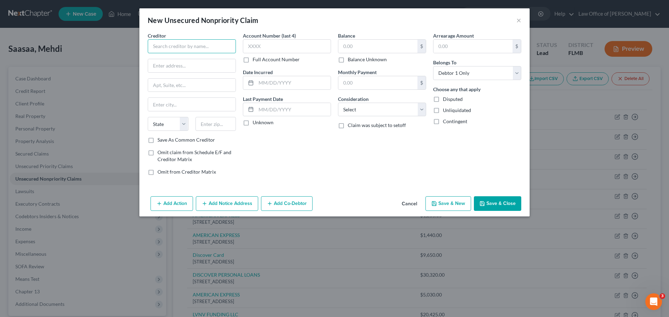
click at [198, 45] on input "text" at bounding box center [192, 46] width 88 height 14
click at [203, 61] on div "Affirm Inc." at bounding box center [189, 58] width 72 height 7
type input "Affirm Inc."
type input "[STREET_ADDRESS][US_STATE]"
type input "Fl 12"
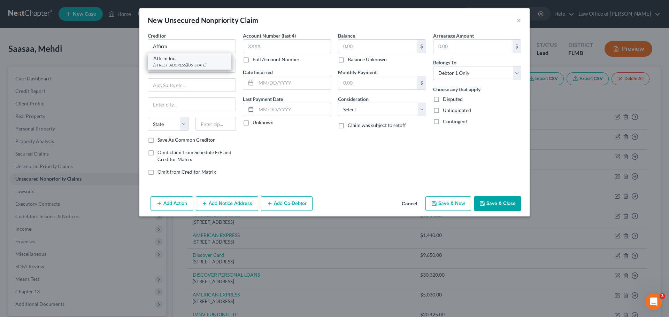
type input "[GEOGRAPHIC_DATA]"
select select "4"
type input "94108"
click at [358, 48] on input "text" at bounding box center [377, 46] width 79 height 13
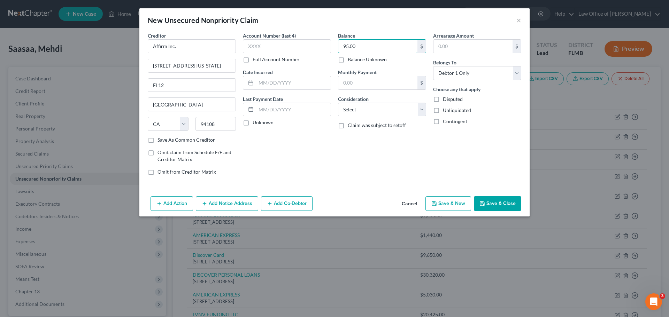
type input "95.00"
click at [444, 203] on button "Save & New" at bounding box center [448, 204] width 46 height 15
select select "0"
type input "0.00"
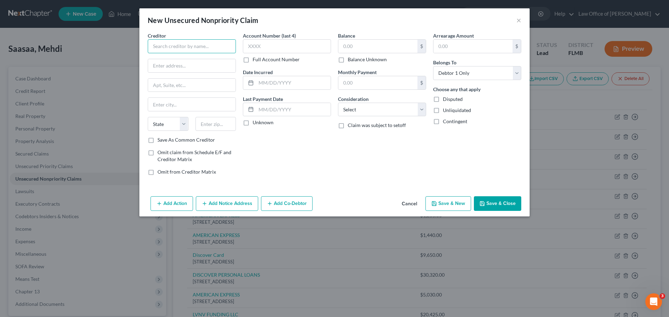
click at [165, 49] on input "text" at bounding box center [192, 46] width 88 height 14
click at [173, 67] on div "[STREET_ADDRESS][US_STATE]" at bounding box center [189, 65] width 72 height 6
type input "Affirm Inc."
type input "[STREET_ADDRESS][US_STATE]"
type input "Fl 12"
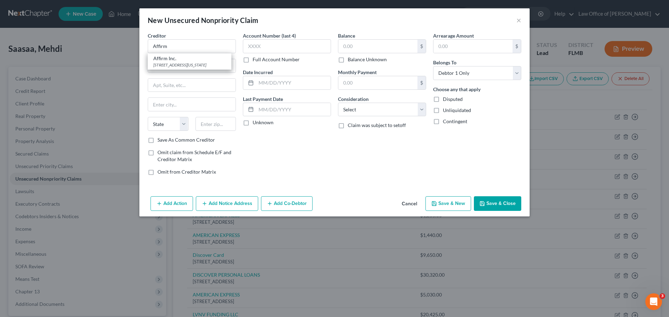
type input "[GEOGRAPHIC_DATA]"
select select "4"
type input "94108"
click at [356, 44] on input "text" at bounding box center [377, 46] width 79 height 13
type input "85.00"
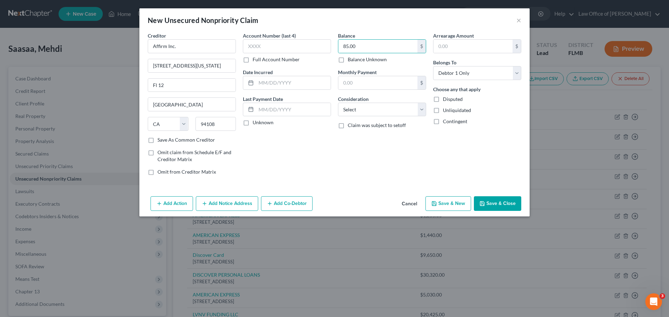
click at [455, 200] on button "Save & New" at bounding box center [448, 204] width 46 height 15
select select "0"
type input "0.00"
click at [415, 207] on button "Cancel" at bounding box center [409, 204] width 26 height 14
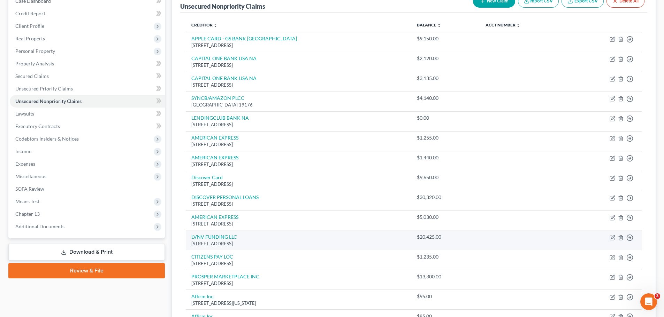
scroll to position [61, 0]
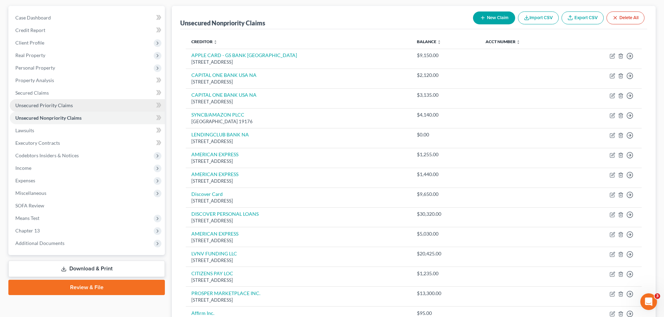
click at [52, 110] on link "Unsecured Priority Claims" at bounding box center [87, 105] width 155 height 13
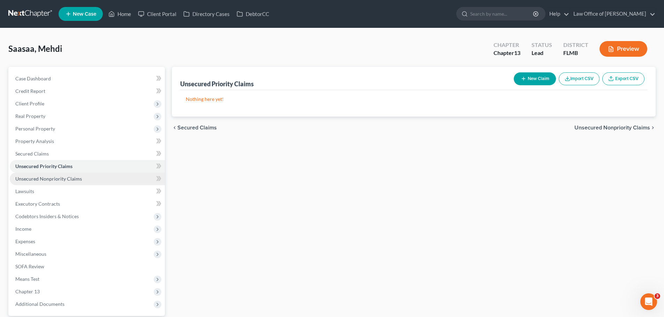
click at [72, 175] on link "Unsecured Nonpriority Claims" at bounding box center [87, 179] width 155 height 13
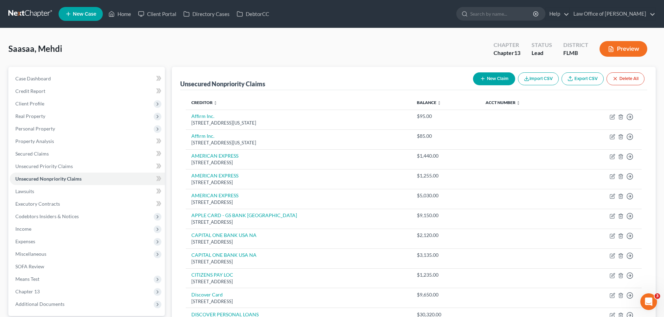
click at [490, 76] on button "New Claim" at bounding box center [494, 78] width 42 height 13
select select "0"
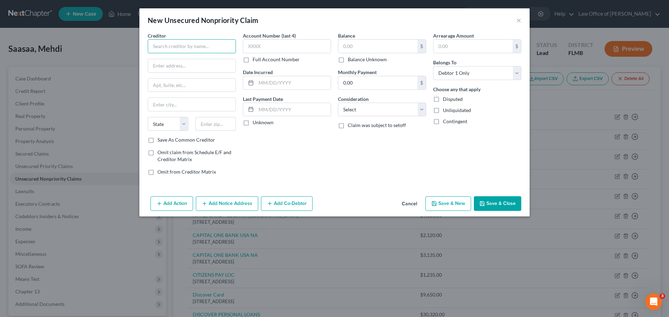
click at [191, 48] on input "text" at bounding box center [192, 46] width 88 height 14
paste input "BLUEGREEN VACATIONS CORP"
type input "BLUEGREEN VACATIONS CORP"
drag, startPoint x: 484, startPoint y: 72, endPoint x: 485, endPoint y: 77, distance: 5.3
click at [484, 72] on select "Select Debtor 1 Only Debtor 2 Only Debtor 1 And Debtor 2 Only At Least One Of T…" at bounding box center [477, 73] width 88 height 14
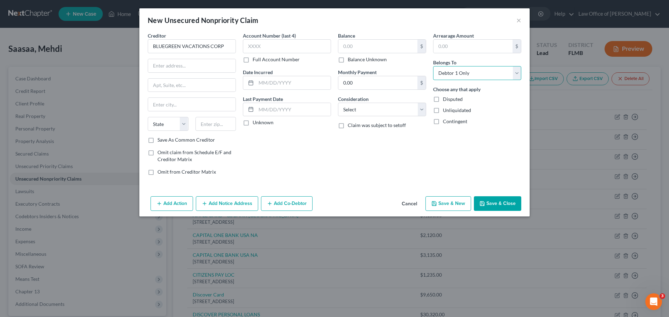
select select "3"
click at [433, 66] on select "Select Debtor 1 Only Debtor 2 Only Debtor 1 And Debtor 2 Only At Least One Of T…" at bounding box center [477, 73] width 88 height 14
click at [350, 46] on input "text" at bounding box center [377, 46] width 79 height 13
type input "9,090.00"
click at [160, 66] on input "text" at bounding box center [191, 65] width 87 height 13
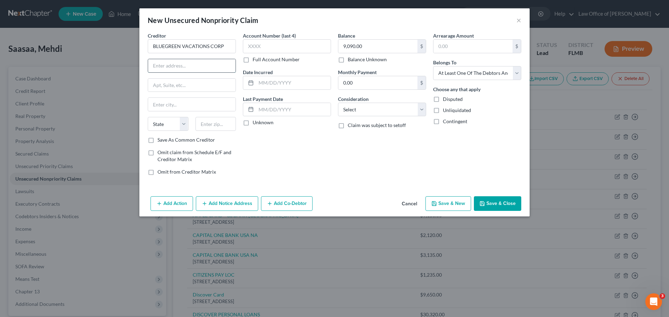
paste input "PO BOX 616729"
type input "PO BOX 616729"
click at [226, 128] on input "text" at bounding box center [215, 124] width 41 height 14
type input "32861"
click at [244, 140] on div "Account Number (last 4) Full Account Number Date Incurred Last Payment Date Unk…" at bounding box center [286, 106] width 95 height 149
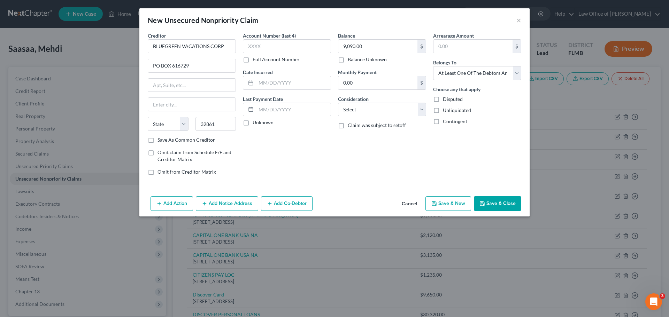
type input "Orlando"
select select "9"
click at [288, 149] on div "Account Number (last 4) Full Account Number Date Incurred Last Payment Date Unk…" at bounding box center [286, 106] width 95 height 149
drag, startPoint x: 502, startPoint y: 205, endPoint x: 499, endPoint y: 205, distance: 3.8
click at [502, 205] on button "Save & Close" at bounding box center [497, 204] width 47 height 15
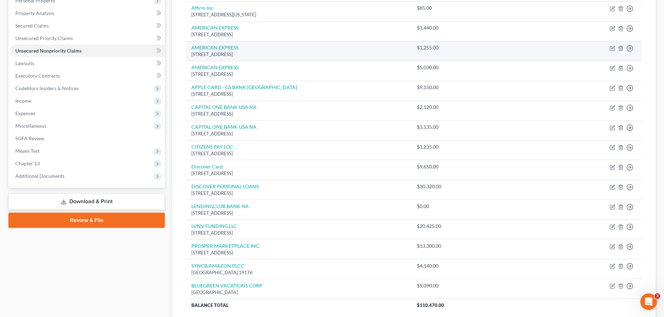
scroll to position [139, 0]
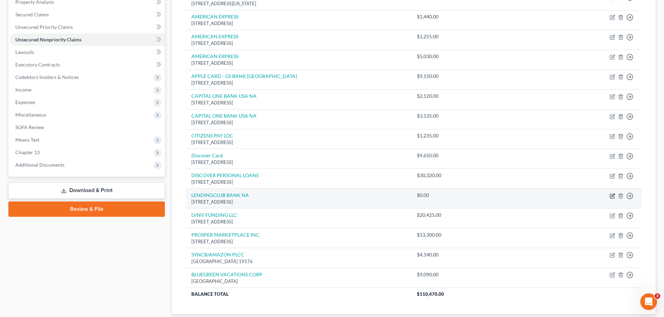
click at [612, 197] on icon "button" at bounding box center [612, 195] width 3 height 3
select select "4"
select select "0"
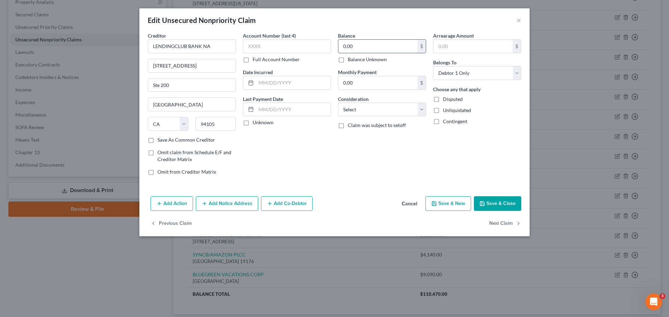
click at [393, 47] on input "0.00" at bounding box center [377, 46] width 79 height 13
type input "1,715.00"
click at [505, 203] on button "Save & Close" at bounding box center [497, 204] width 47 height 15
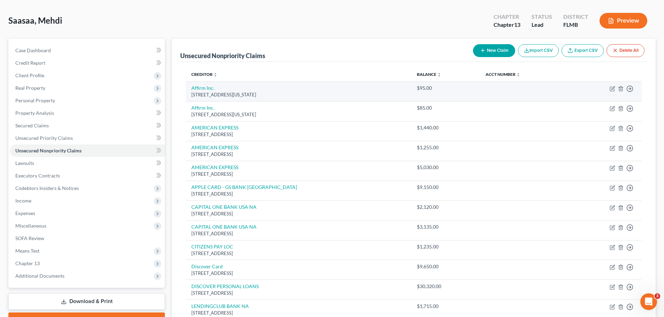
scroll to position [0, 0]
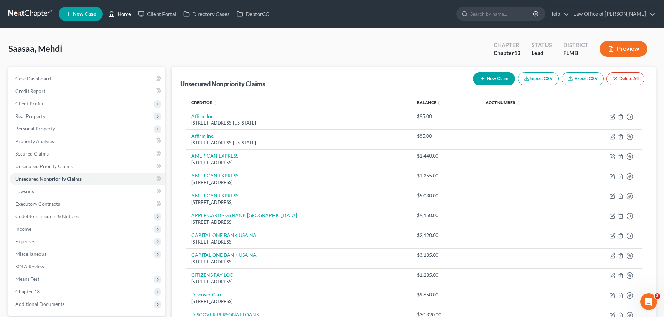
click at [118, 15] on link "Home" at bounding box center [120, 14] width 30 height 13
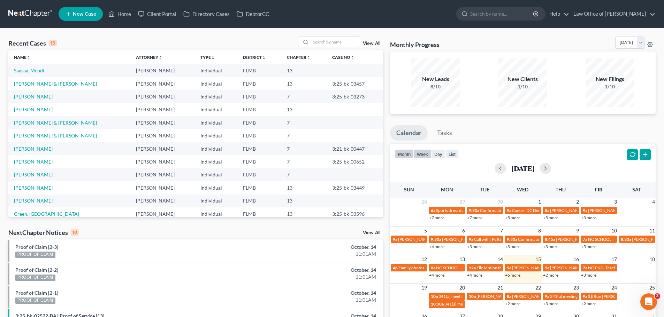
click at [421, 153] on button "week" at bounding box center [422, 153] width 17 height 9
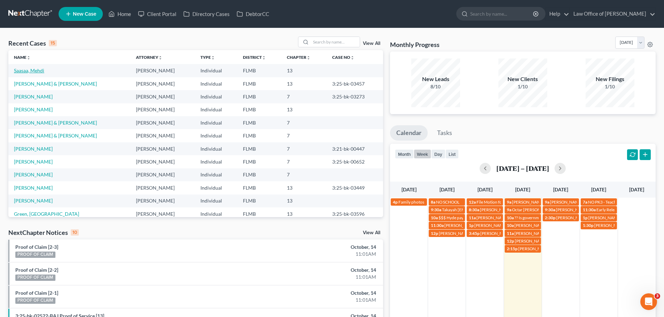
click at [38, 72] on link "Saasaa, Mehdi" at bounding box center [29, 71] width 30 height 6
